Goal: Task Accomplishment & Management: Manage account settings

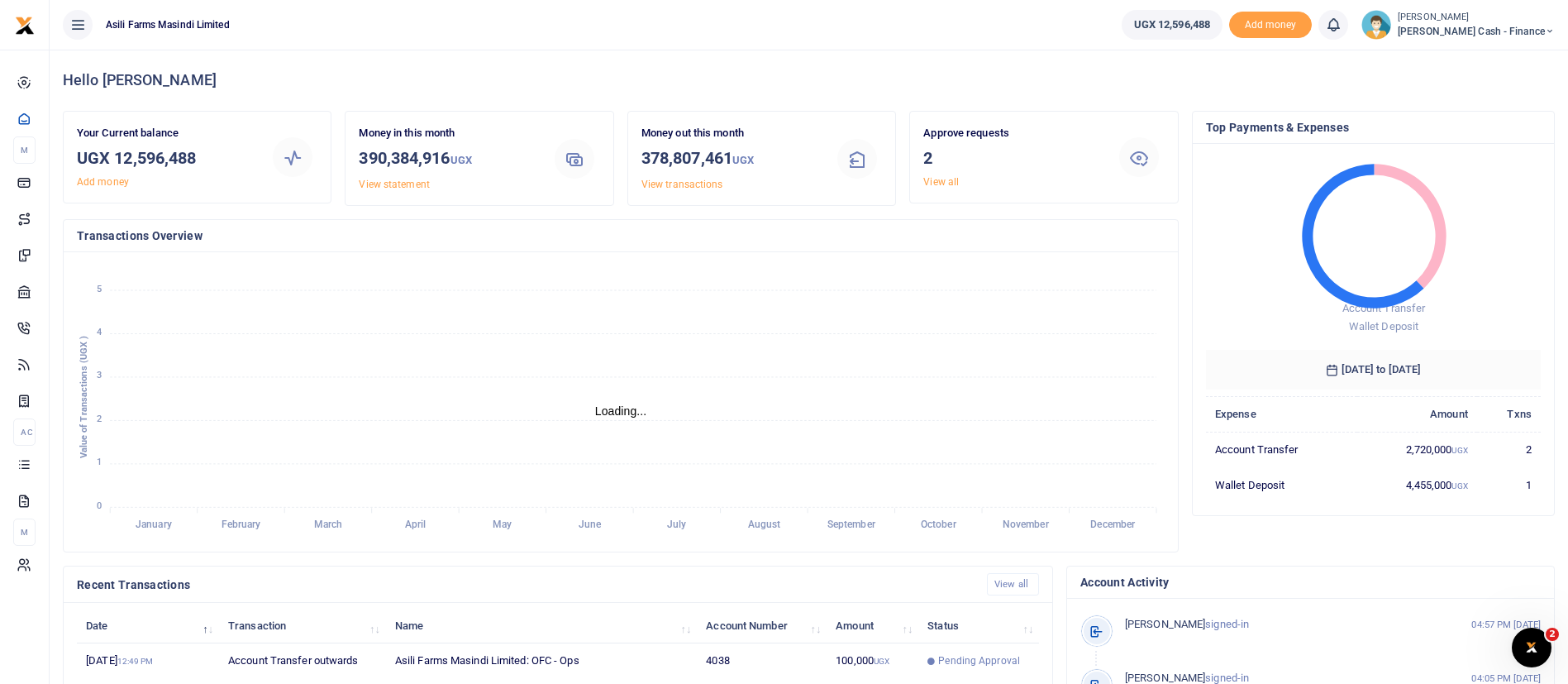
scroll to position [304, 0]
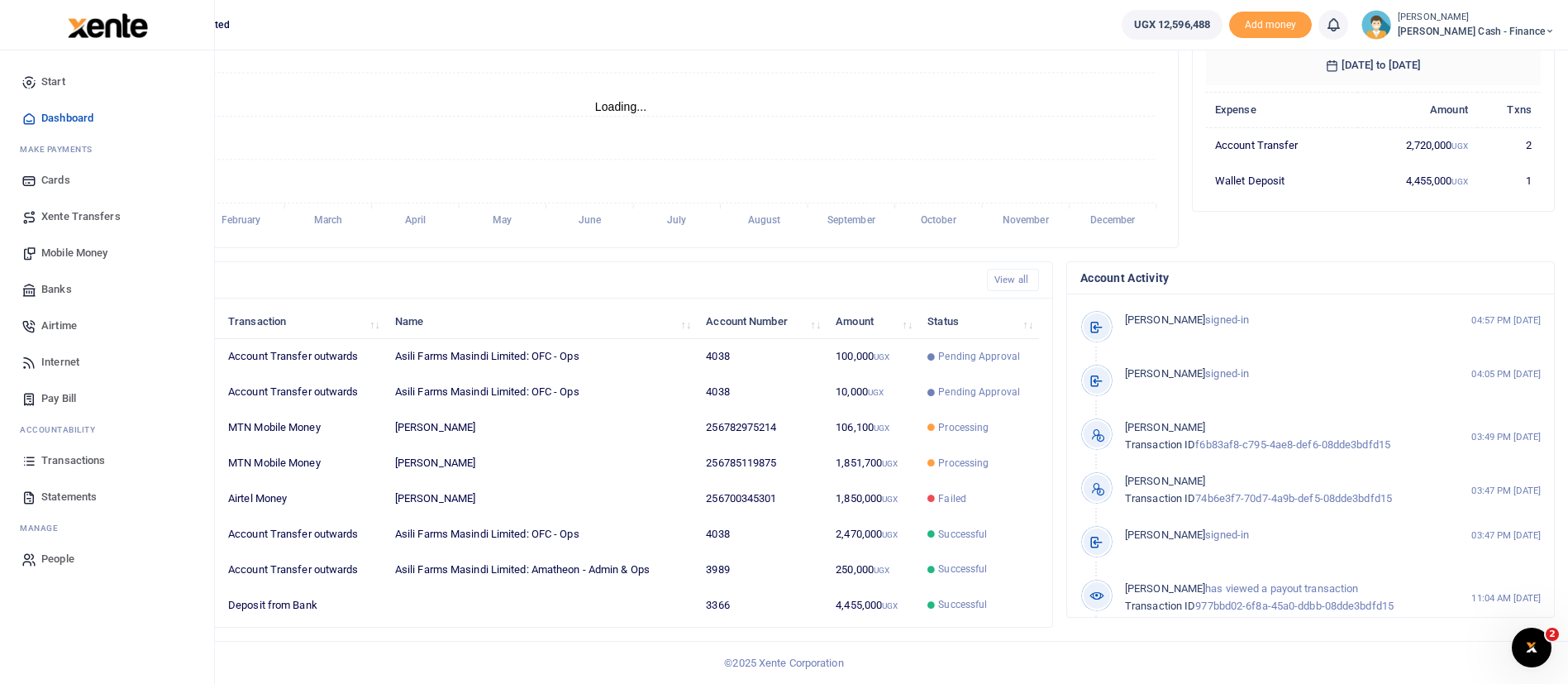
click at [124, 28] on img at bounding box center [108, 25] width 80 height 25
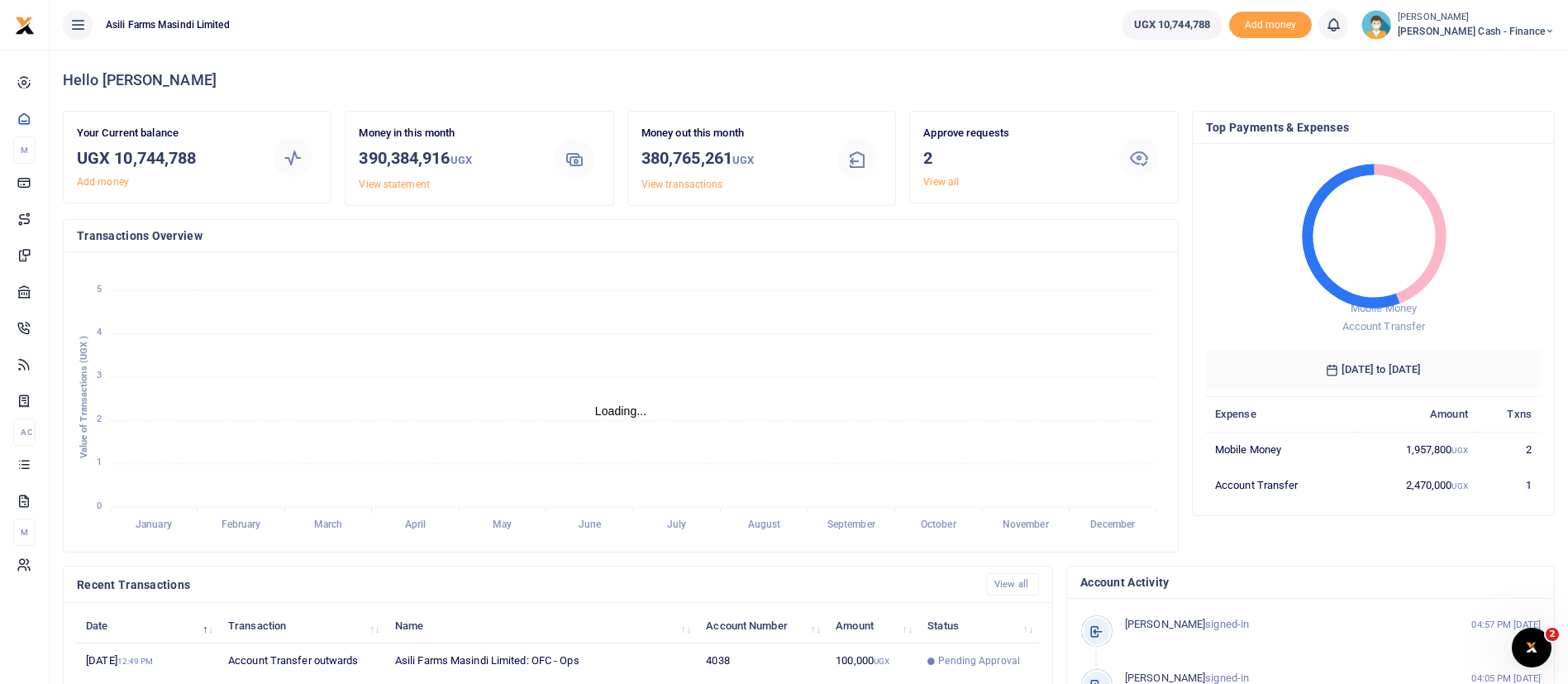
scroll to position [304, 0]
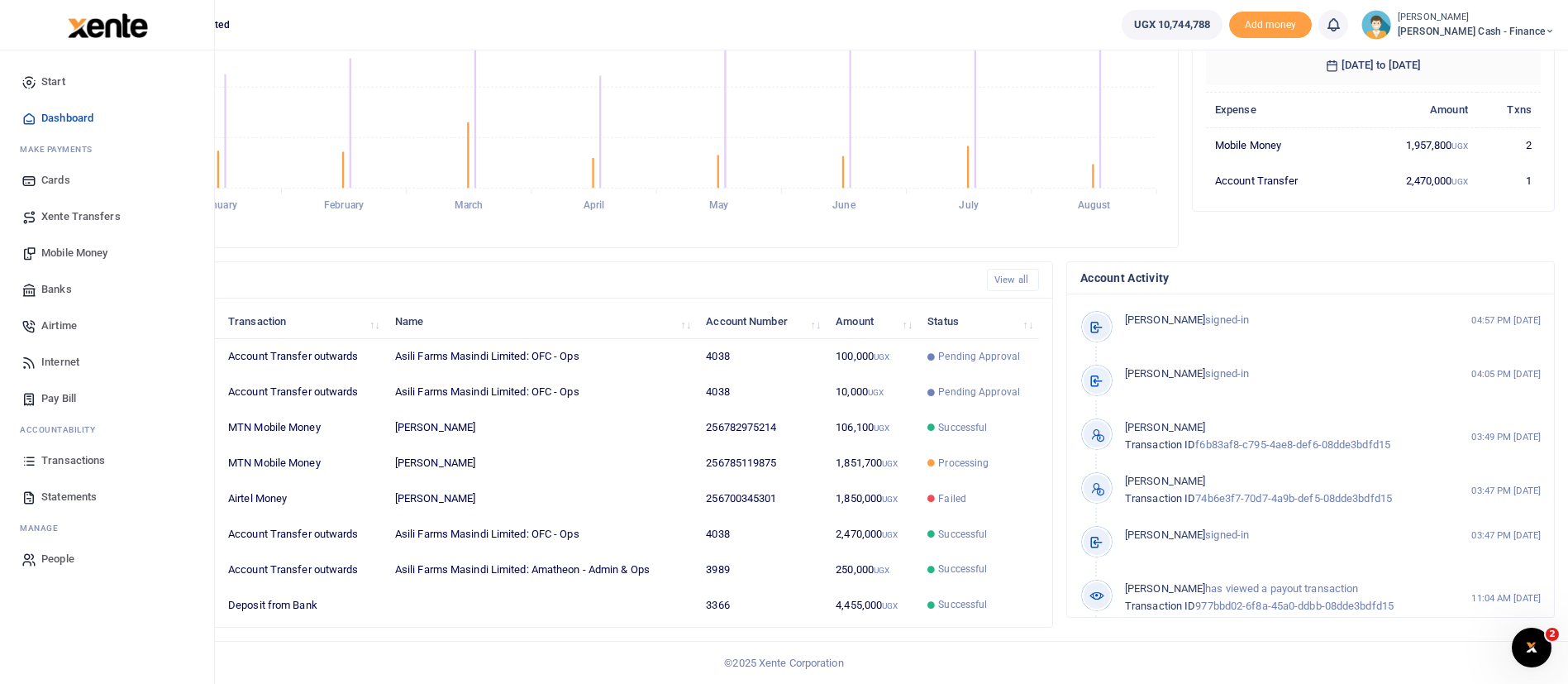
click at [92, 452] on span "Transactions" at bounding box center [73, 460] width 63 height 16
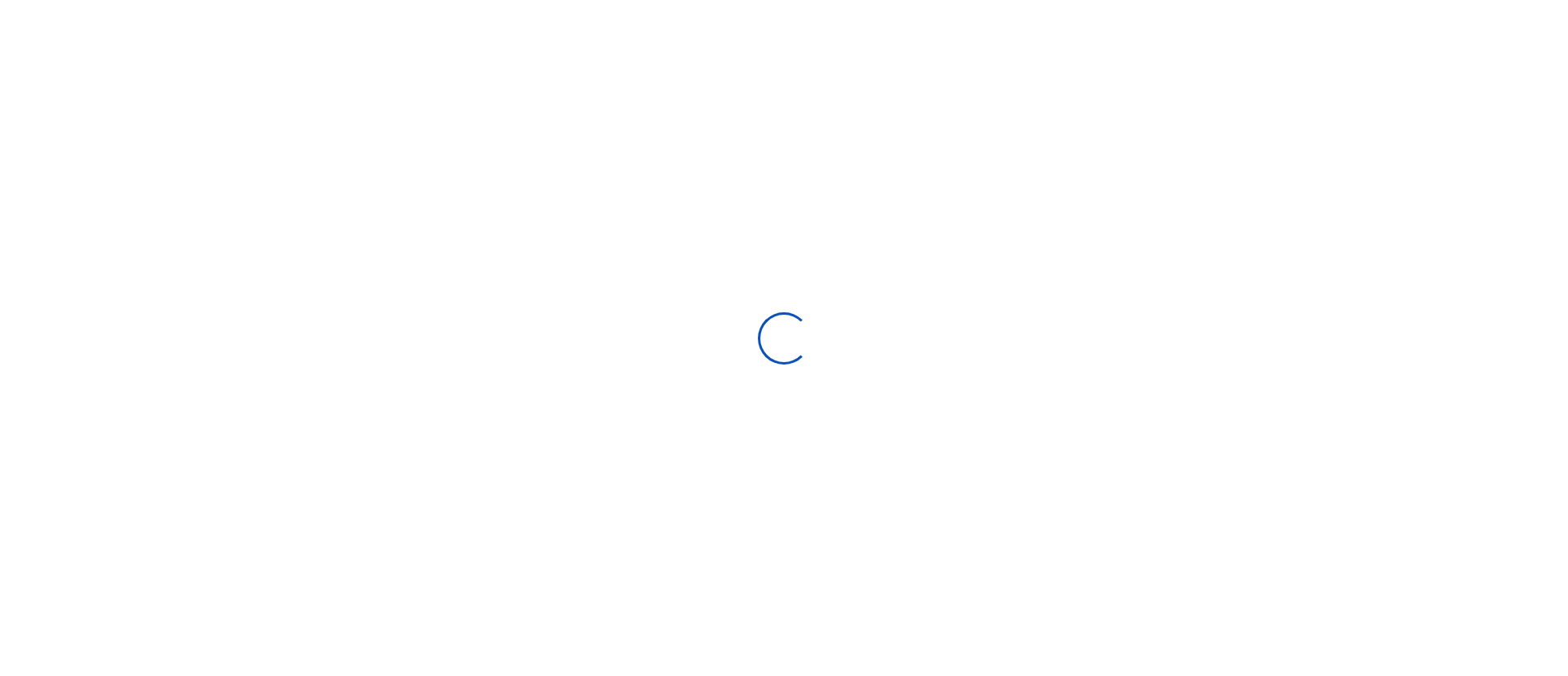
select select
type input "07/30/2025 - 08/28/2025"
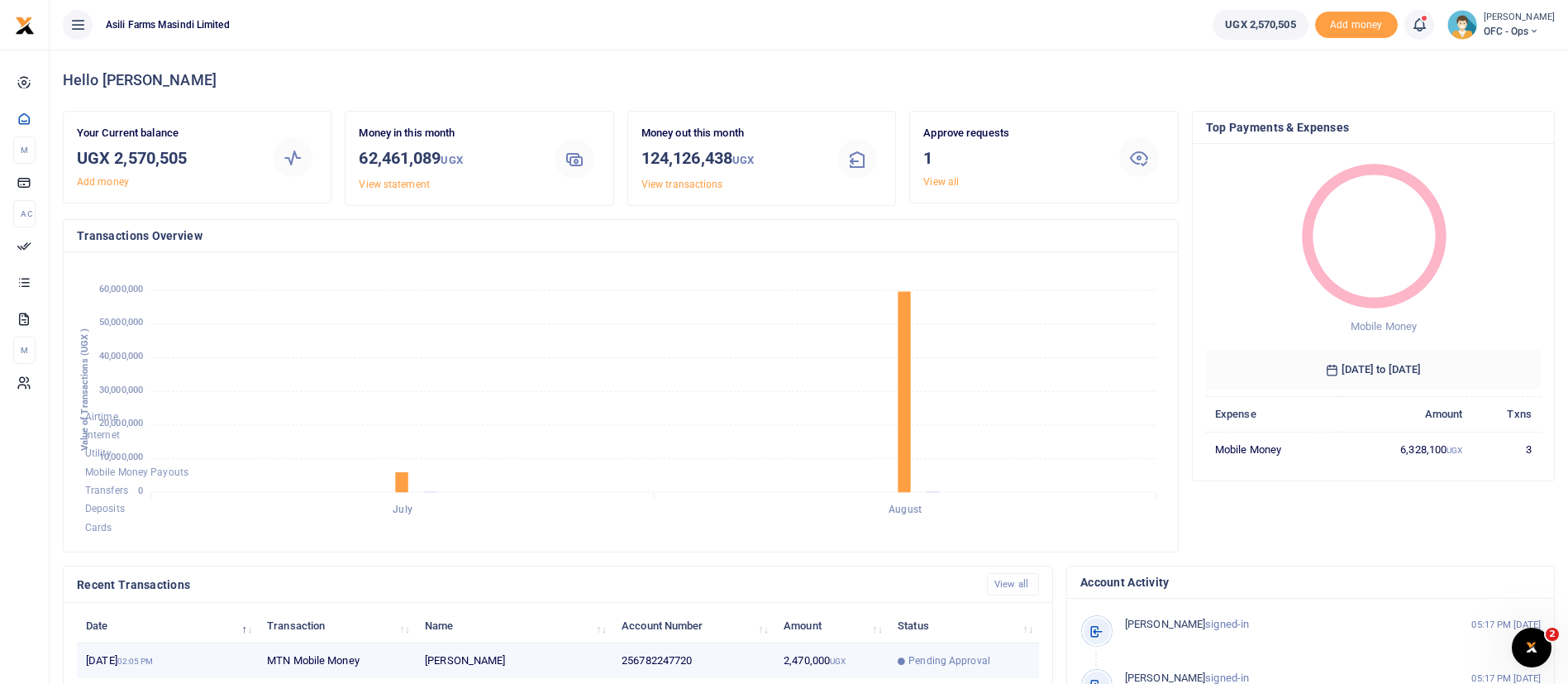
click at [949, 646] on td "Pending Approval" at bounding box center [964, 661] width 151 height 36
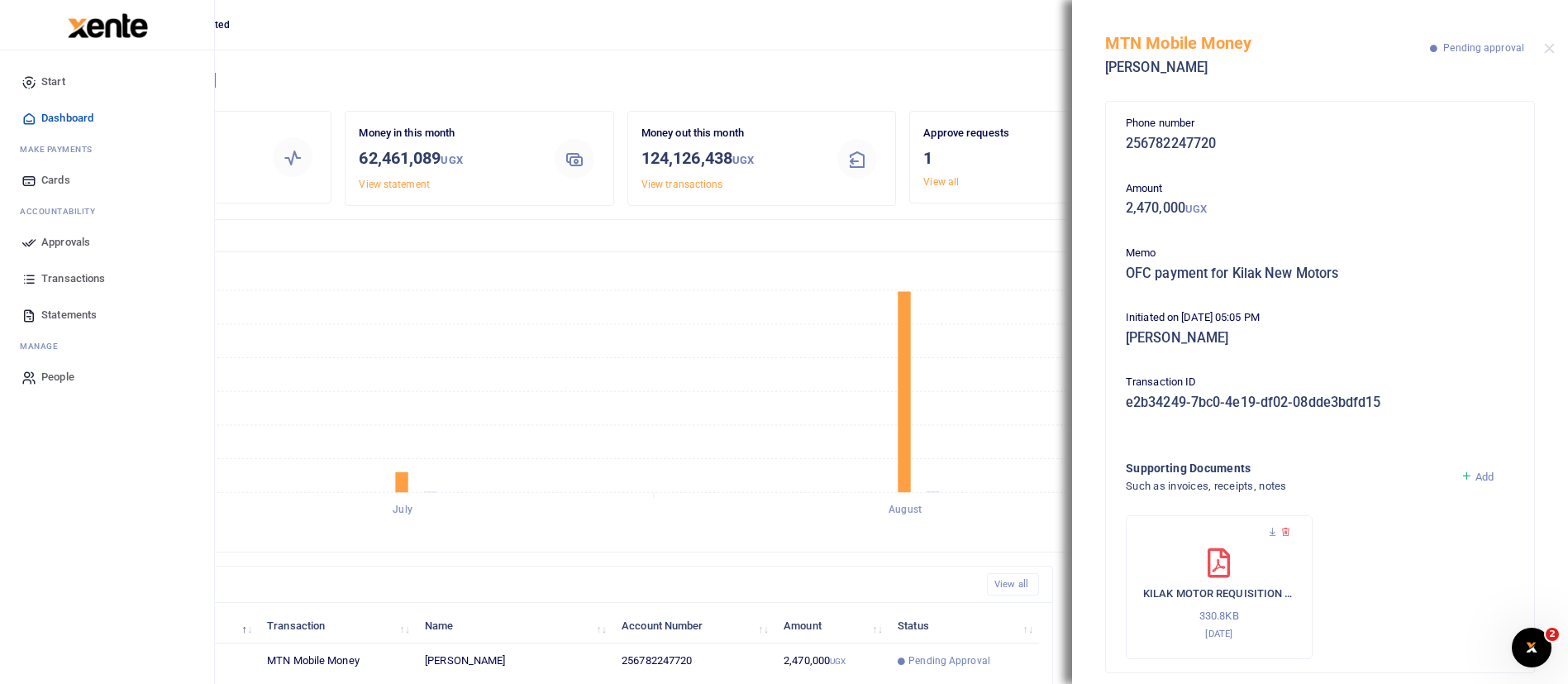
click at [75, 236] on span "Approvals" at bounding box center [65, 241] width 49 height 16
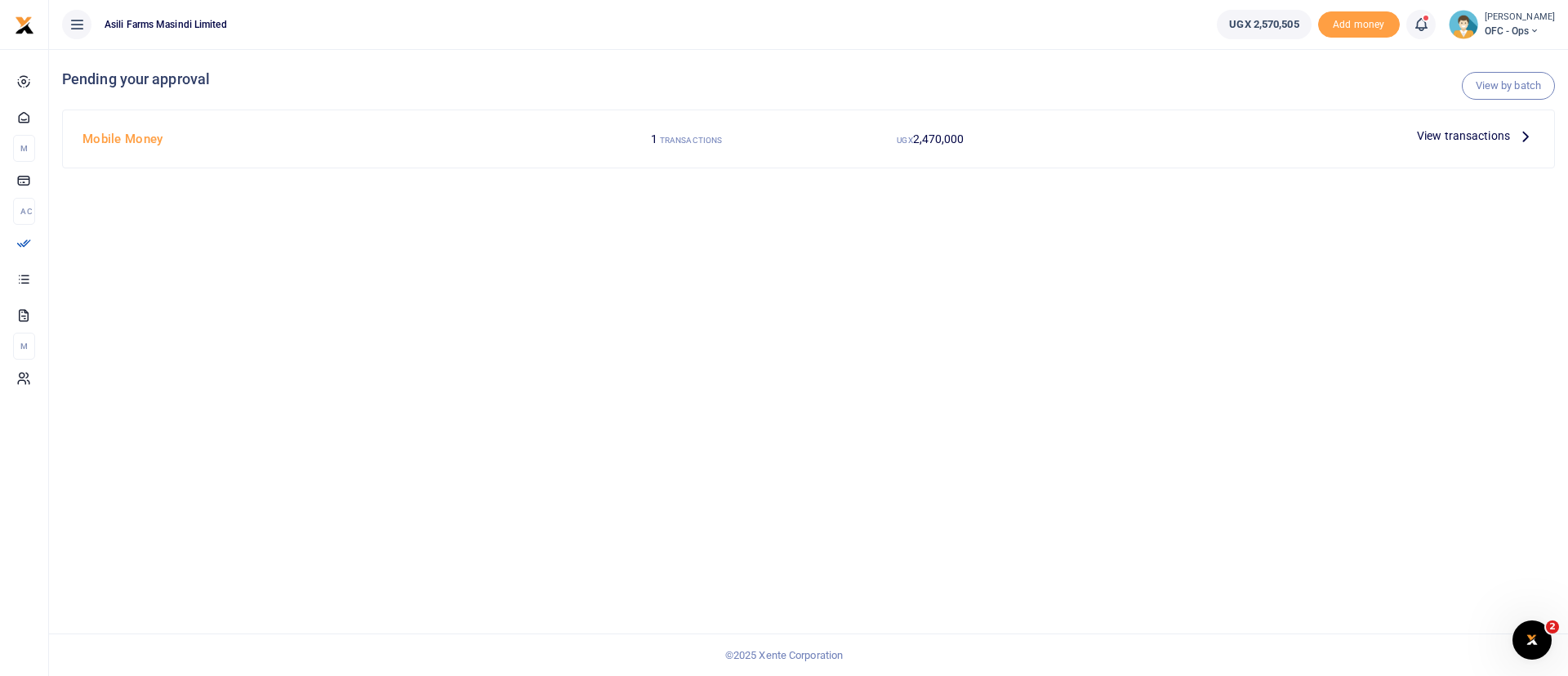
click at [1451, 137] on span "View transactions" at bounding box center [1463, 135] width 93 height 18
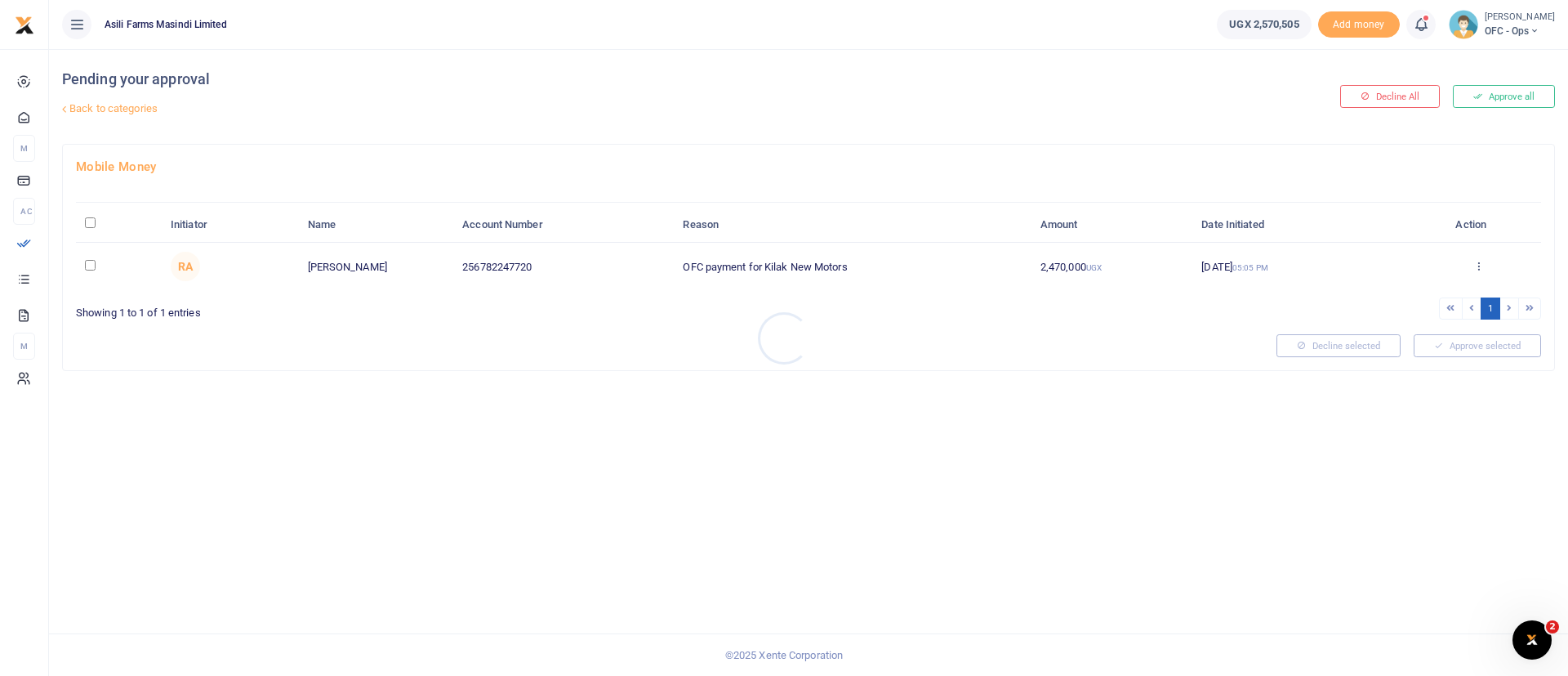
click at [91, 217] on div at bounding box center [784, 338] width 1568 height 676
click at [91, 218] on input "\a \a : activate to sort column descending" at bounding box center [90, 223] width 11 height 11
checkbox input "true"
click at [1441, 342] on button "Approve selected (1)" at bounding box center [1472, 345] width 139 height 23
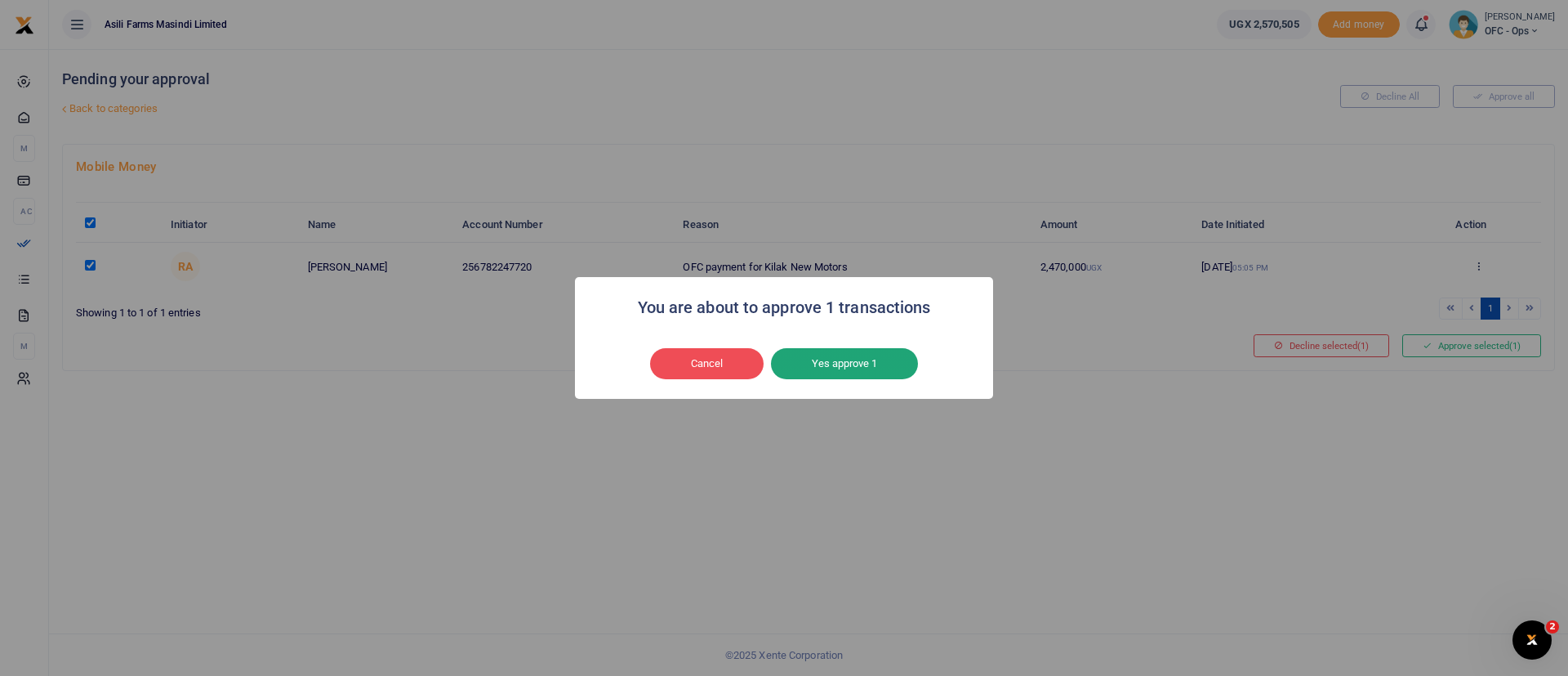
click at [881, 360] on button "Yes approve 1" at bounding box center [845, 363] width 147 height 31
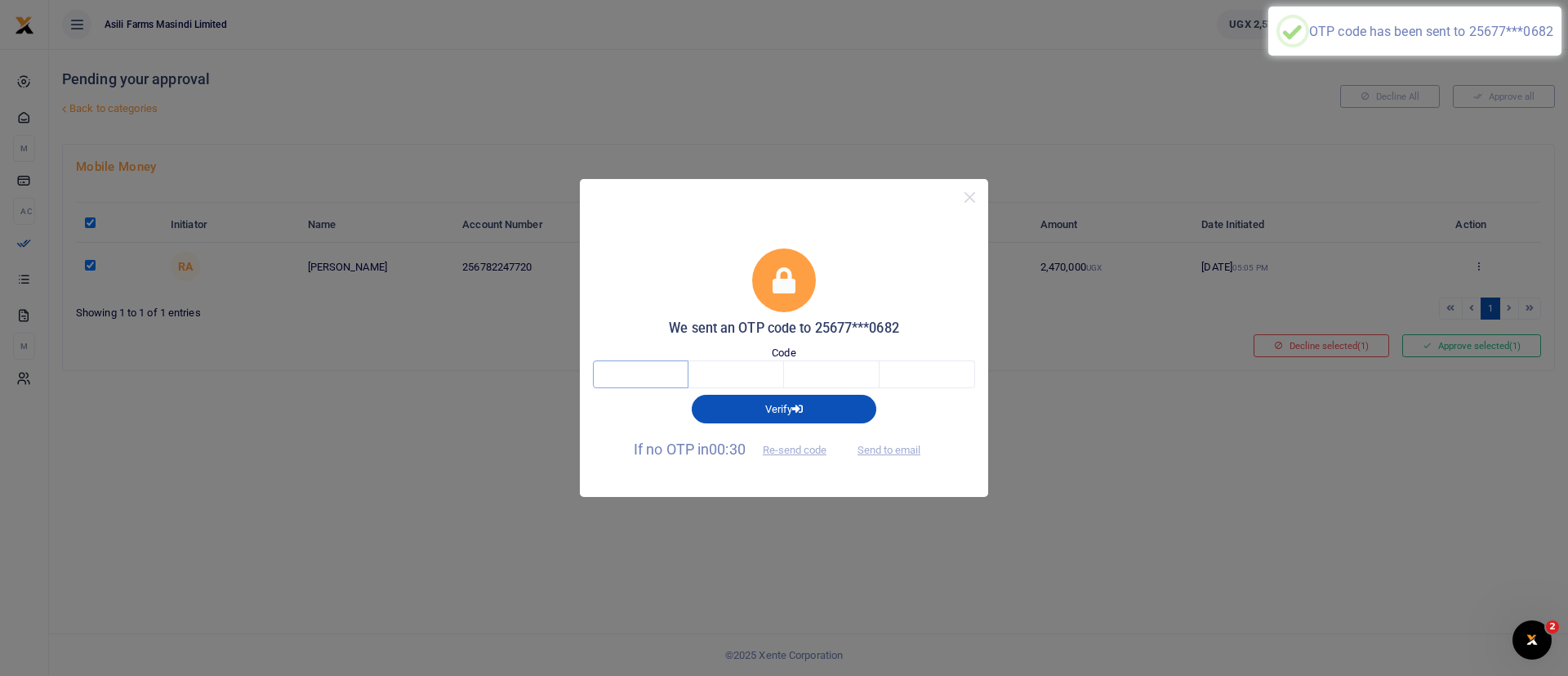
click at [666, 371] on input "text" at bounding box center [640, 374] width 96 height 28
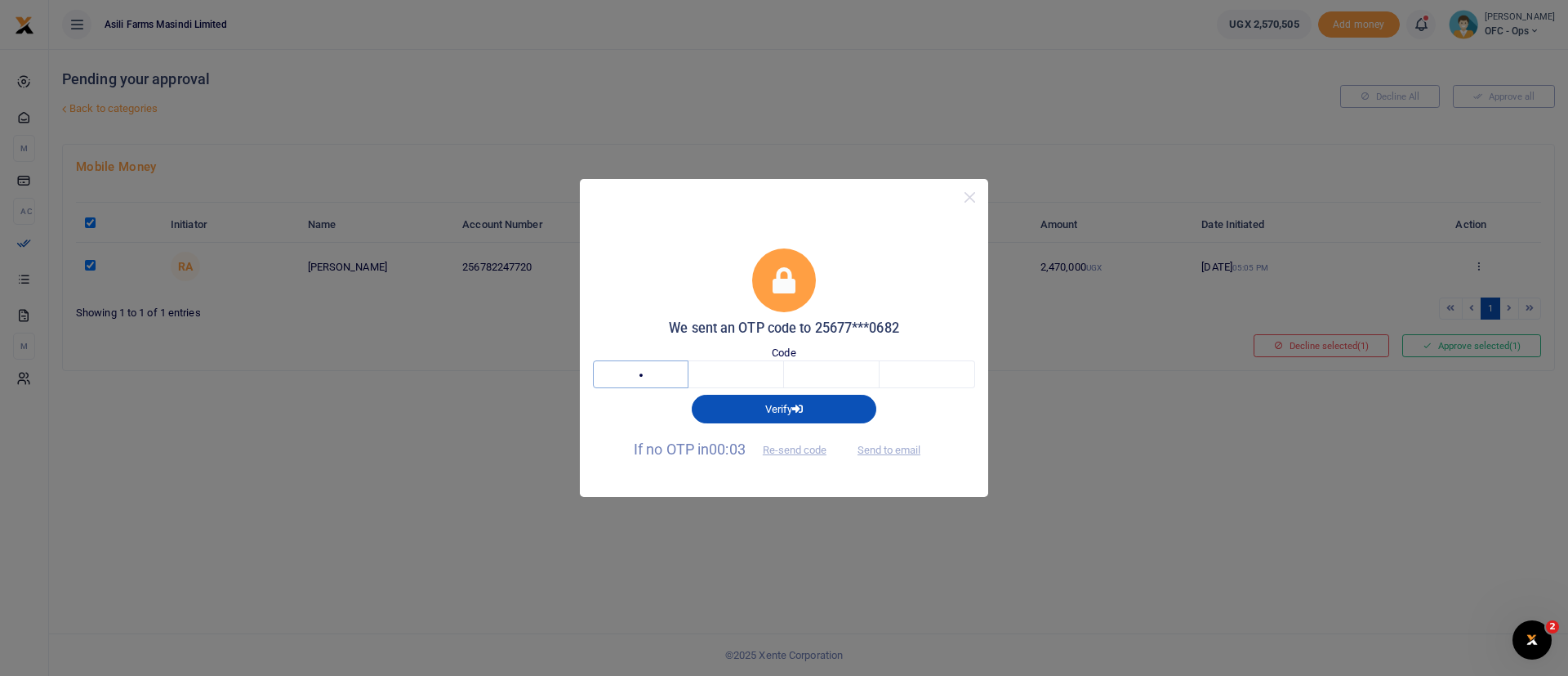
type input "1"
type input "5"
type input "1"
type input "8"
